Goal: Ask a question

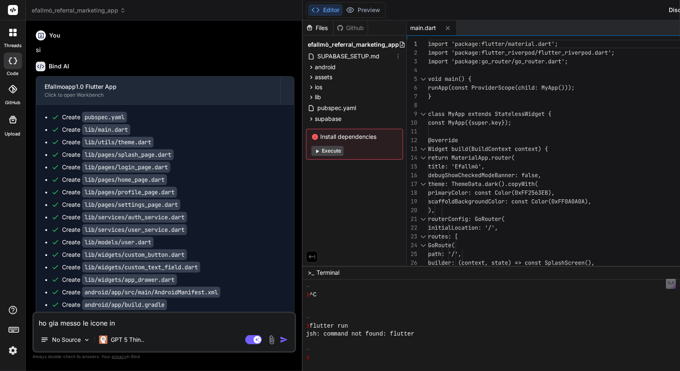
scroll to position [511, 0]
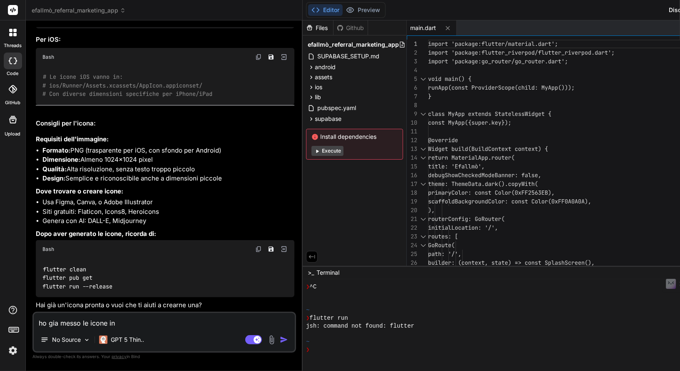
type textarea "x"
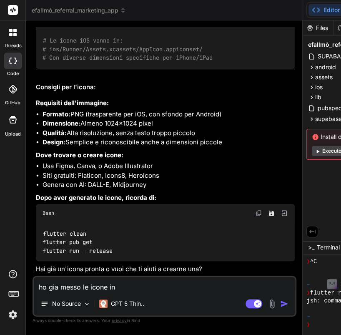
scroll to position [12417, 0]
drag, startPoint x: 120, startPoint y: 287, endPoint x: 18, endPoint y: 282, distance: 102.2
click at [18, 282] on div "threads code GitHub Upload efallmò_referral_marketing_app Created with Pixso. B…" at bounding box center [170, 167] width 341 height 335
type textarea "c"
type textarea "x"
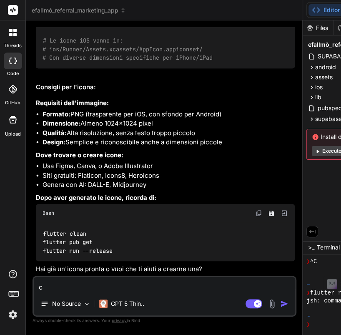
type textarea "co"
type textarea "x"
type textarea "com"
type textarea "x"
type textarea "come"
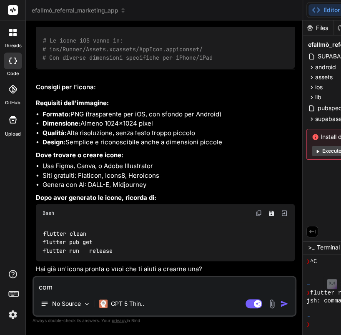
type textarea "x"
type textarea "come"
type textarea "x"
type textarea "come c"
type textarea "x"
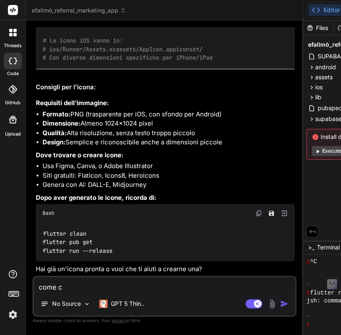
type textarea "come ca"
type textarea "x"
type textarea "come cam"
type textarea "x"
type textarea "come camb"
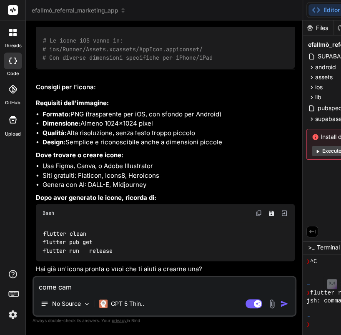
type textarea "x"
type textarea "come cambi"
type textarea "x"
type textarea "come cambio"
type textarea "x"
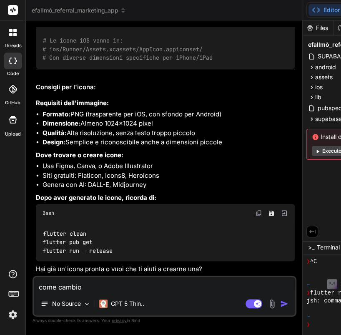
type textarea "come cambio"
type textarea "x"
type textarea "come cambio l"
type textarea "x"
type textarea "come cambio la"
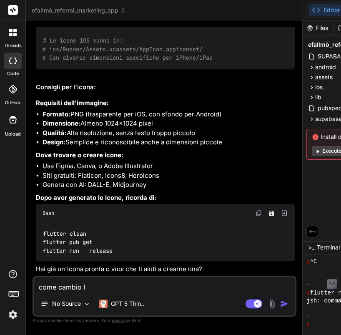
type textarea "x"
type textarea "come cambio la"
type textarea "x"
type textarea "come cambio la l"
type textarea "x"
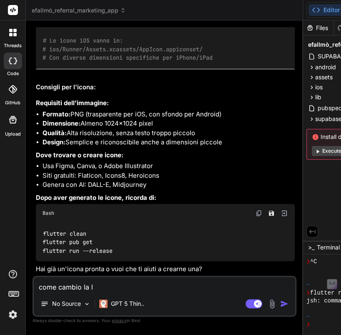
type textarea "come cambio la la"
type textarea "x"
type textarea "come cambio la lau"
type textarea "x"
type textarea "come cambio la laun"
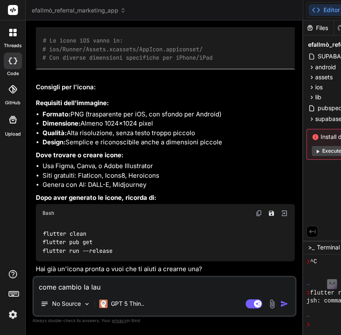
type textarea "x"
type textarea "come cambio la launc"
type textarea "x"
type textarea "come cambio la launch"
type textarea "x"
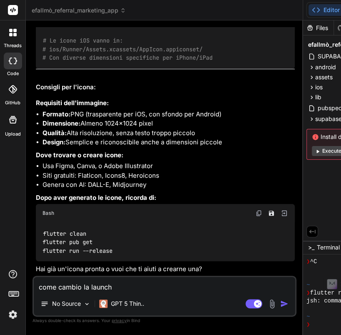
type textarea "come cambio la launchi"
type textarea "x"
type textarea "come cambio la launchim"
type textarea "x"
type textarea "come cambio la launchima"
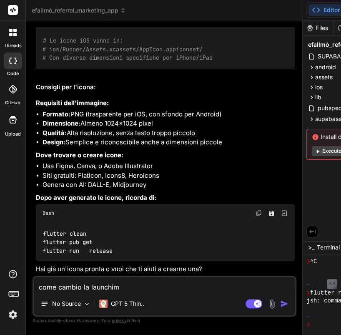
type textarea "x"
type textarea "come cambio la launchimah"
type textarea "x"
type textarea "come cambio la launchimahe"
type textarea "x"
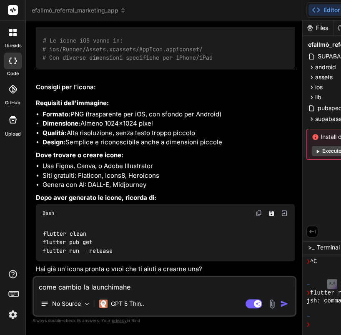
type textarea "come cambio la launchimah"
type textarea "x"
type textarea "come cambio la launchima"
type textarea "x"
type textarea "come cambio la launchimag"
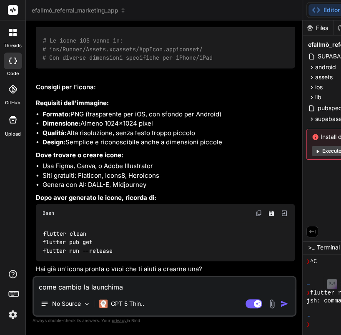
type textarea "x"
type textarea "come cambio la launchimage"
type textarea "x"
type textarea "come cambio la launchimage?"
type textarea "x"
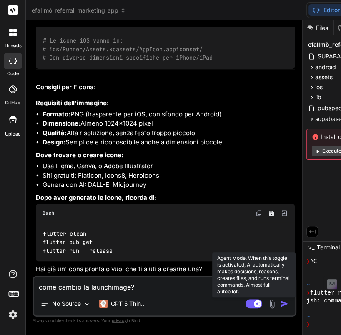
type textarea "come cambio la launchimage?"
click at [245, 306] on rect at bounding box center [253, 303] width 17 height 9
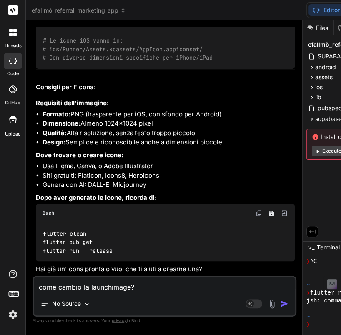
click at [280, 303] on img "button" at bounding box center [284, 303] width 8 height 8
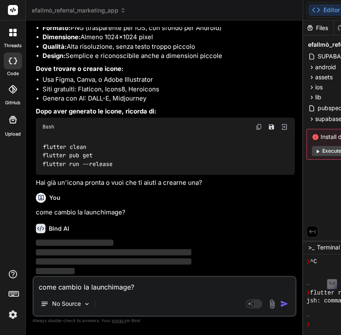
scroll to position [13487, 0]
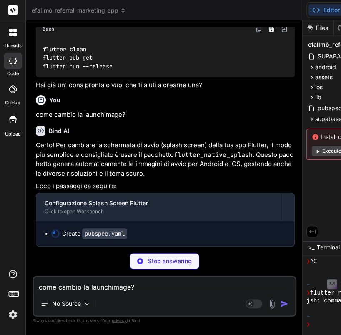
type textarea "x"
type textarea "ios: true # Se vuoi una splash screen diversa per il tema scuro (dark mode) # c…"
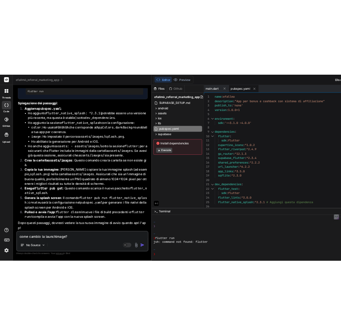
scroll to position [13611, 0]
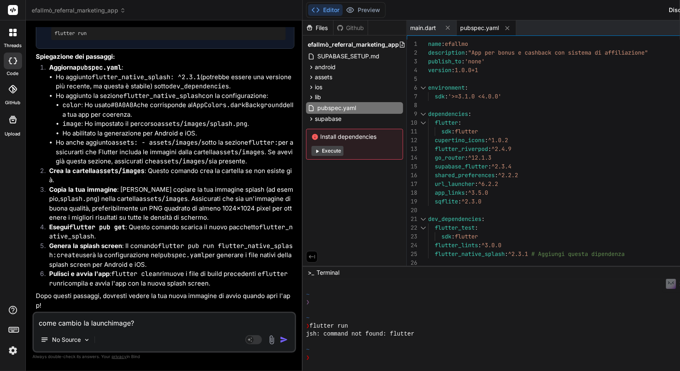
click at [8, 35] on div at bounding box center [13, 33] width 18 height 18
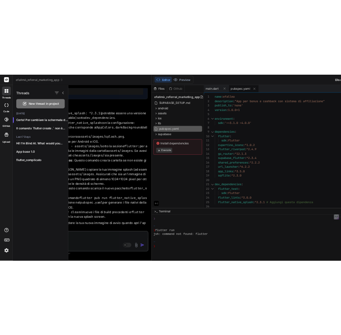
scroll to position [913, 0]
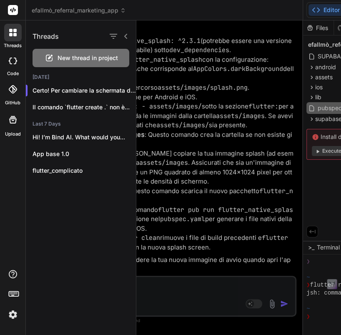
type textarea "x"
